Goal: Task Accomplishment & Management: Manage account settings

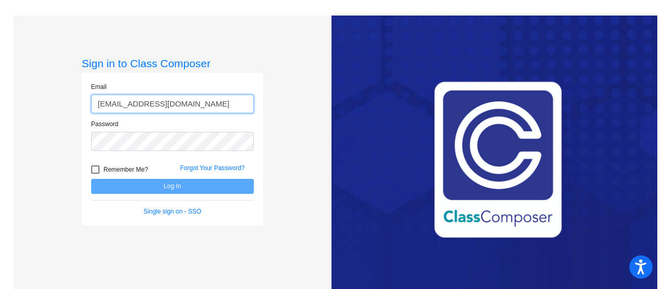
type input "[EMAIL_ADDRESS][DOMAIN_NAME]"
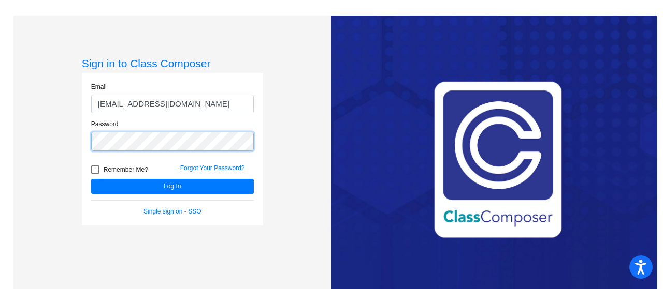
click at [91, 179] on button "Log In" at bounding box center [172, 186] width 163 height 15
click at [70, 129] on div "Sign in to Class Composer Email [EMAIL_ADDRESS][DOMAIN_NAME] Password Remember …" at bounding box center [172, 160] width 318 height 289
click at [91, 179] on button "Log In" at bounding box center [172, 186] width 163 height 15
click at [196, 168] on link "Forgot Your Password?" at bounding box center [212, 168] width 65 height 7
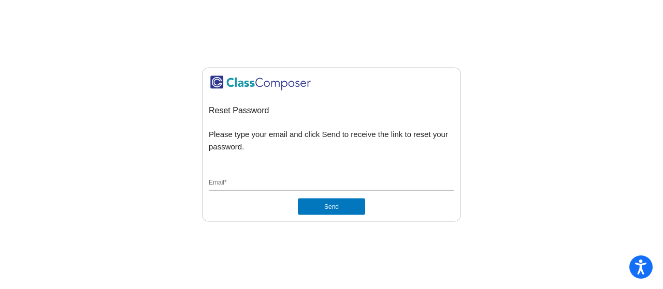
click at [273, 183] on input "Email *" at bounding box center [331, 183] width 245 height 9
type input "lanzafamej"
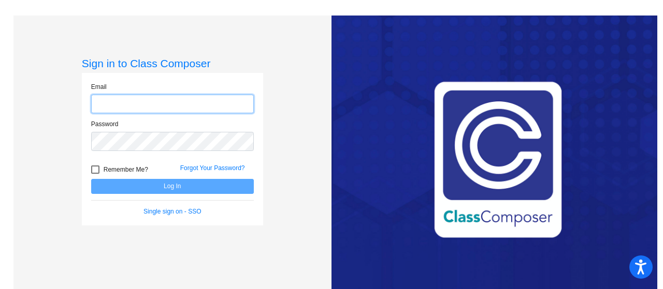
click at [102, 101] on input "email" at bounding box center [172, 104] width 163 height 19
type input "[EMAIL_ADDRESS][DOMAIN_NAME]"
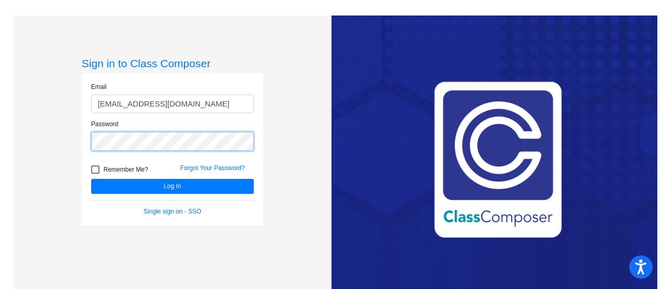
click at [91, 179] on button "Log In" at bounding box center [172, 186] width 163 height 15
click at [226, 168] on link "Forgot Your Password?" at bounding box center [212, 168] width 65 height 7
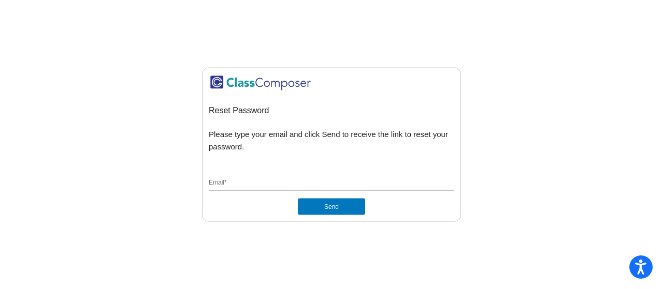
click at [308, 185] on input "Email *" at bounding box center [331, 183] width 245 height 9
type input "[EMAIL_ADDRESS][DOMAIN_NAME]"
click at [298, 199] on button "Send" at bounding box center [331, 207] width 67 height 17
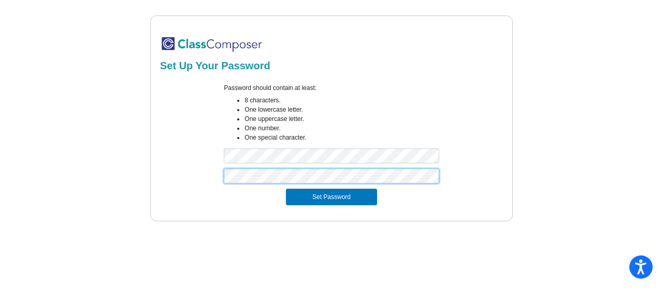
click at [286, 189] on button "Set Password" at bounding box center [331, 197] width 91 height 17
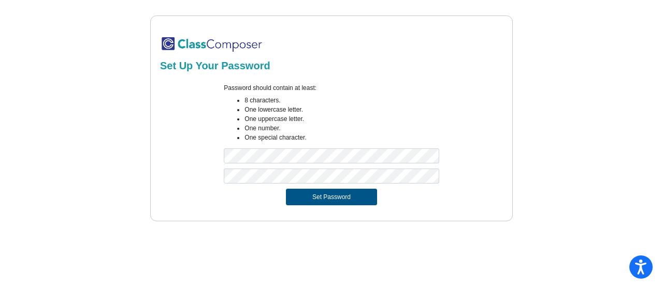
click at [314, 197] on button "Set Password" at bounding box center [331, 197] width 91 height 17
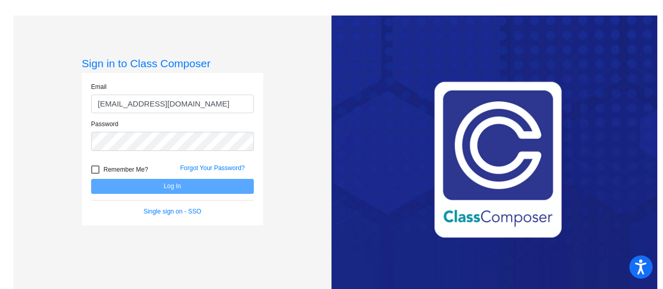
type input "[EMAIL_ADDRESS][DOMAIN_NAME]"
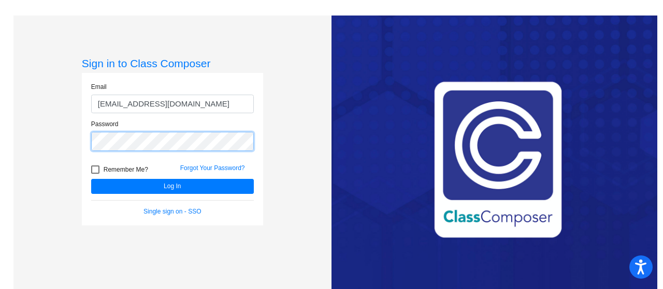
click at [91, 179] on button "Log In" at bounding box center [172, 186] width 163 height 15
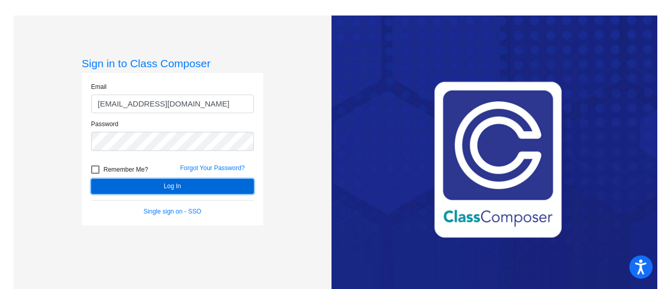
click at [144, 181] on button "Log In" at bounding box center [172, 186] width 163 height 15
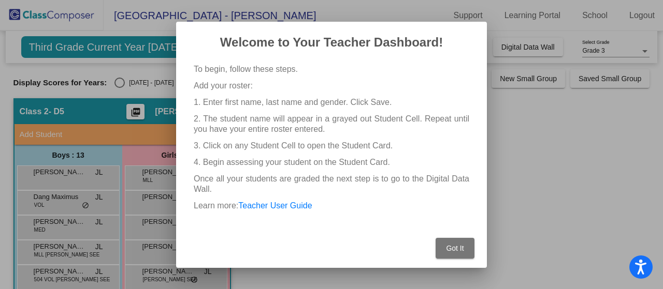
click at [450, 250] on span "Got It" at bounding box center [455, 248] width 18 height 8
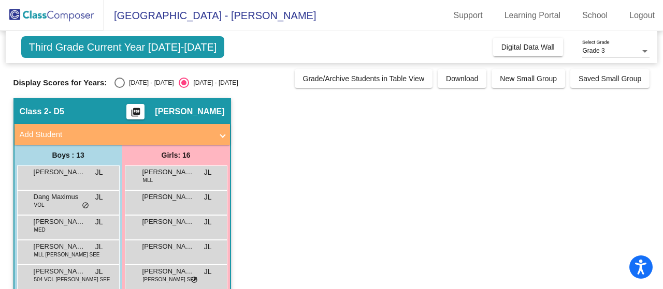
click at [120, 83] on div "Select an option" at bounding box center [120, 83] width 0 height 0
click at [119, 88] on input "2024 - 2025" at bounding box center [119, 88] width 1 height 1
radio input "true"
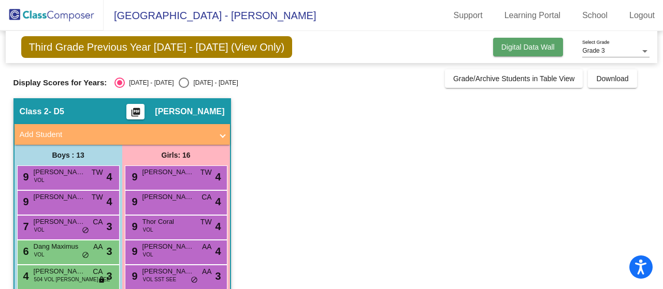
click at [503, 45] on span "Digital Data Wall" at bounding box center [527, 47] width 53 height 8
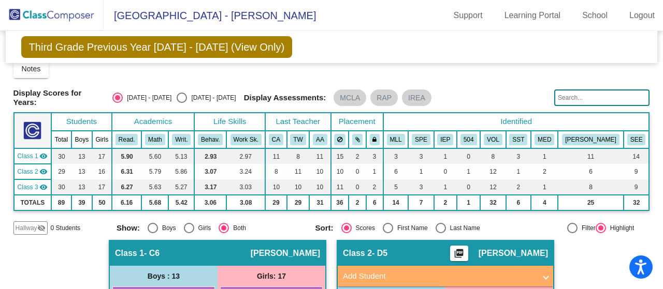
scroll to position [9, 0]
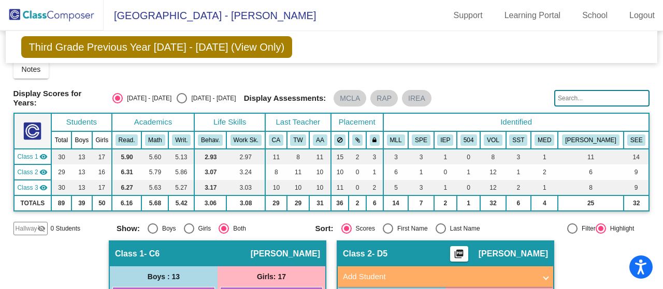
click at [47, 172] on mat-icon "visibility" at bounding box center [43, 172] width 8 height 8
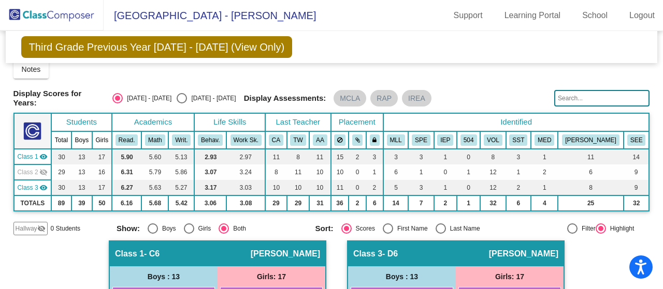
click at [48, 153] on mat-icon "visibility" at bounding box center [43, 157] width 8 height 8
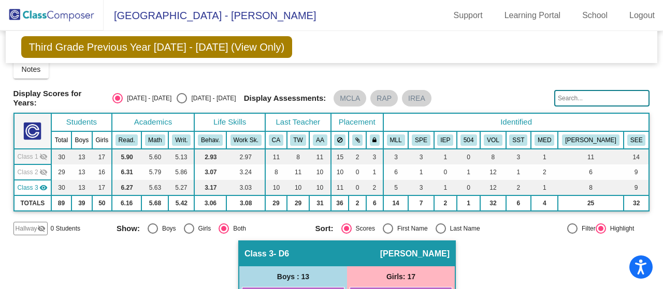
click at [48, 187] on mat-icon "visibility" at bounding box center [43, 188] width 8 height 8
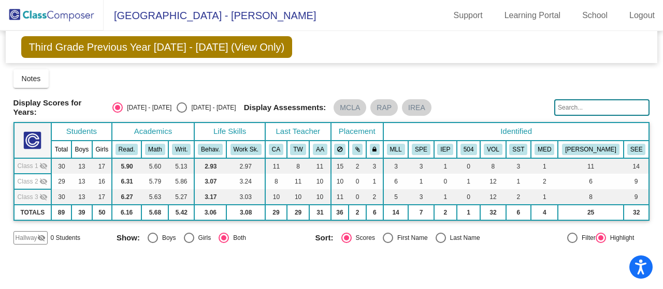
click at [49, 174] on td "Class 2 visibility_off" at bounding box center [33, 182] width 38 height 16
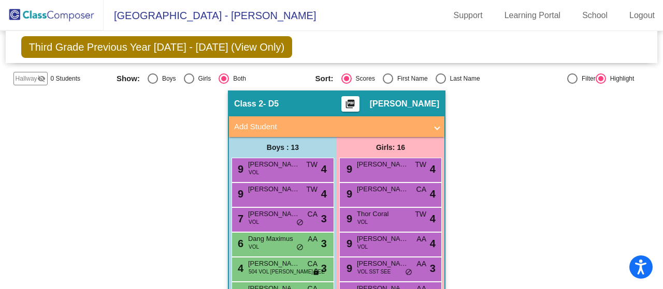
scroll to position [160, 0]
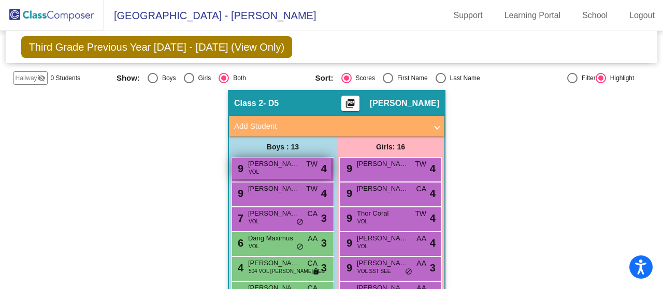
click at [249, 170] on span "VOL" at bounding box center [254, 172] width 10 height 8
